Goal: Navigation & Orientation: Find specific page/section

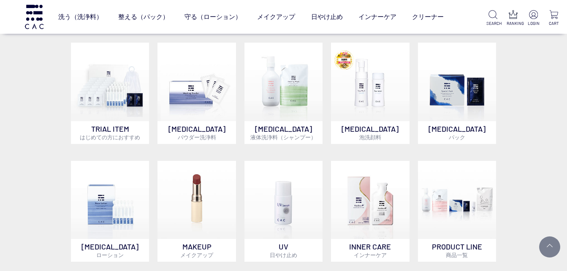
scroll to position [436, 0]
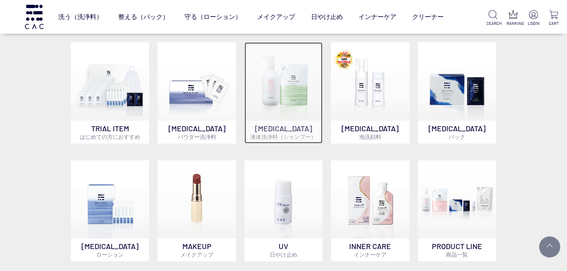
click at [300, 131] on p "[MEDICAL_DATA] 液体洗浄料（シャンプー）" at bounding box center [284, 132] width 78 height 23
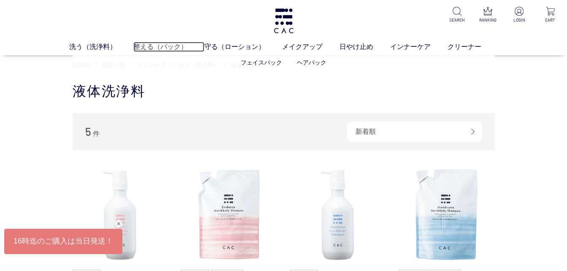
click at [174, 48] on link "整える（パック）" at bounding box center [168, 47] width 71 height 10
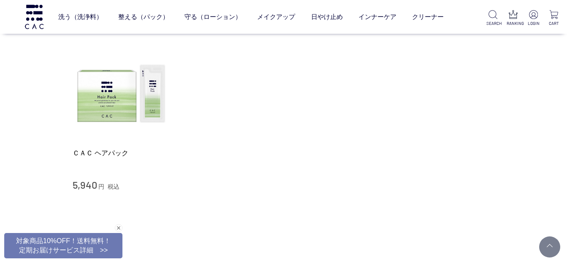
scroll to position [349, 0]
